Goal: Find specific page/section: Find specific page/section

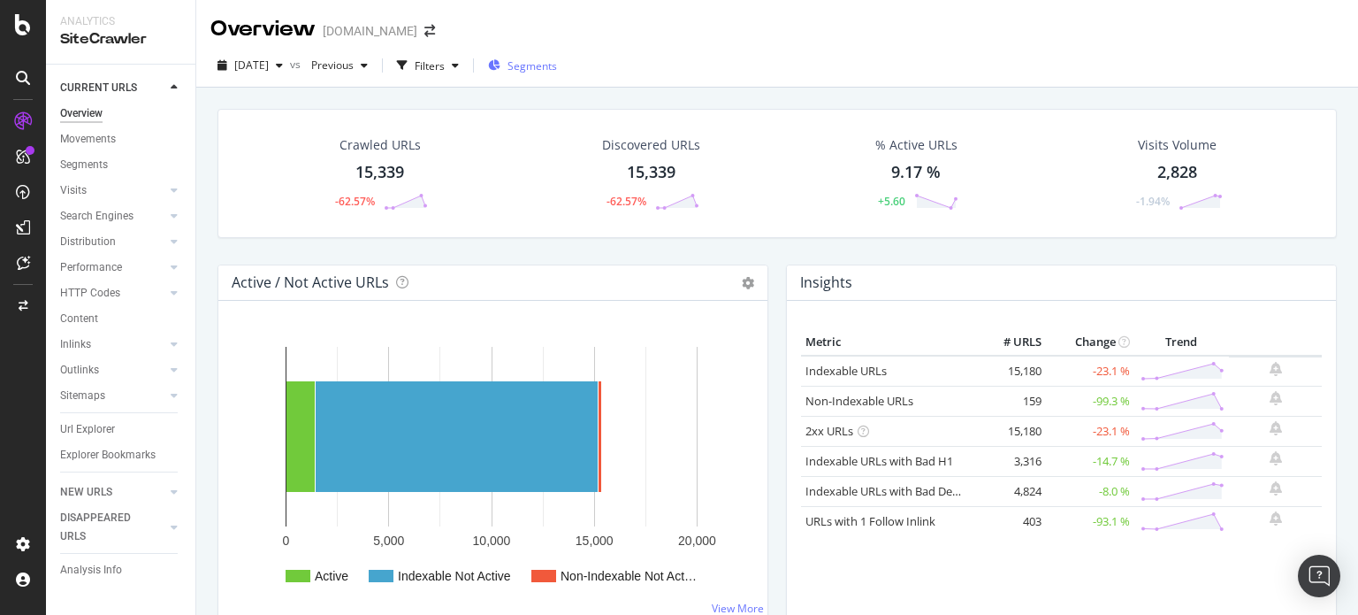
click at [557, 67] on span "Segments" at bounding box center [533, 65] width 50 height 15
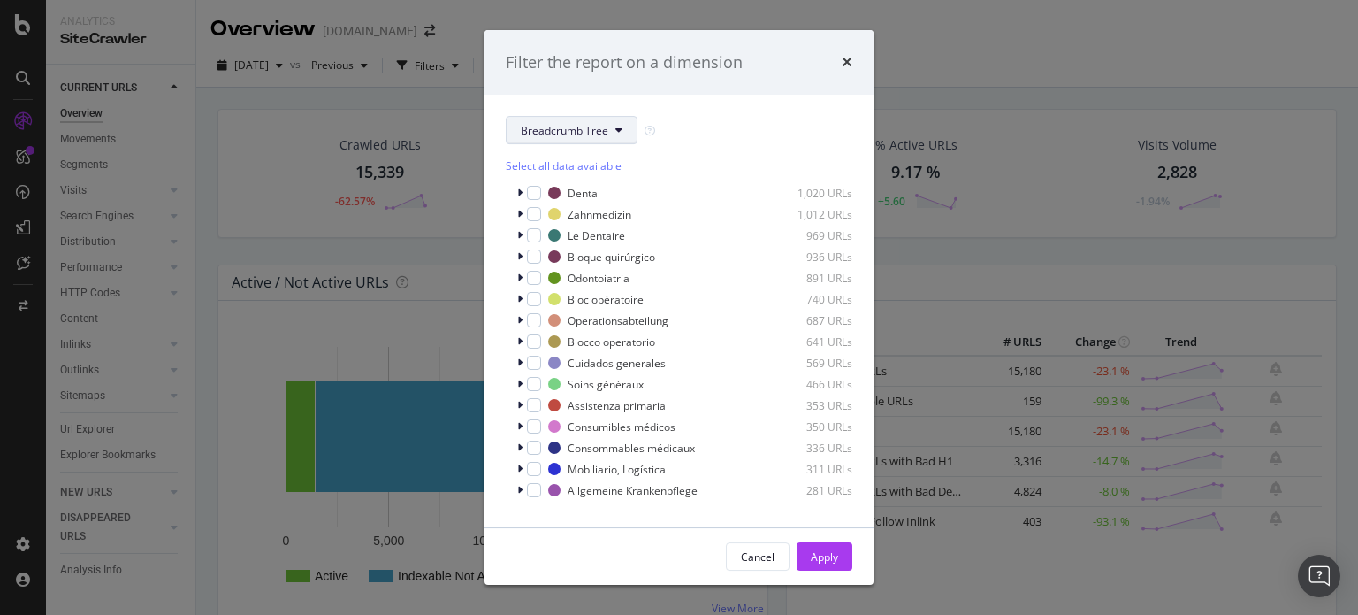
click at [619, 134] on icon "modal" at bounding box center [618, 130] width 7 height 11
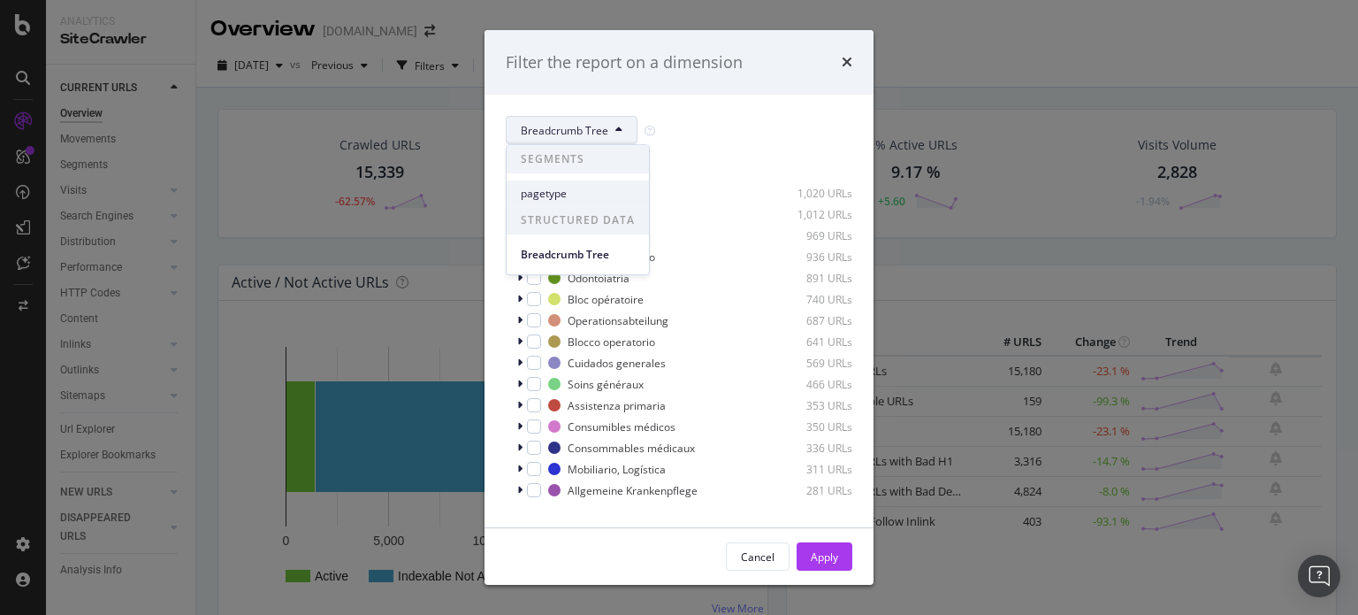
click at [562, 183] on div "pagetype" at bounding box center [578, 193] width 142 height 26
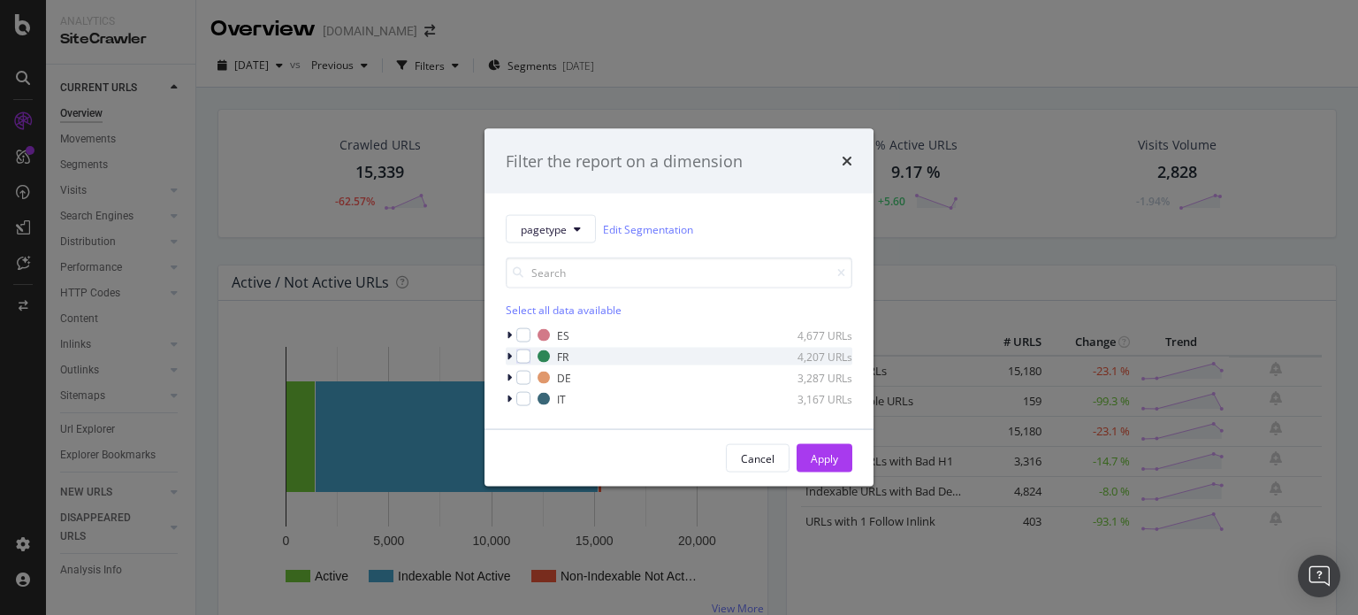
click at [506, 349] on div "modal" at bounding box center [511, 357] width 11 height 18
